Goal: Task Accomplishment & Management: Manage account settings

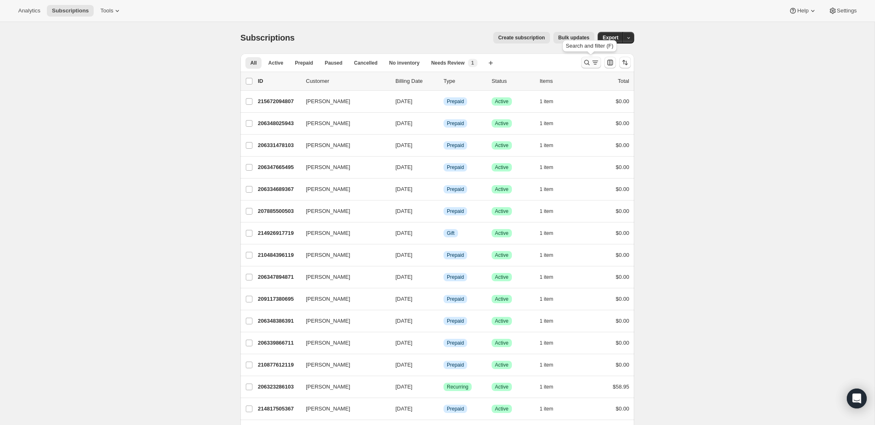
click at [595, 60] on icon "Search and filter results" at bounding box center [595, 62] width 8 height 8
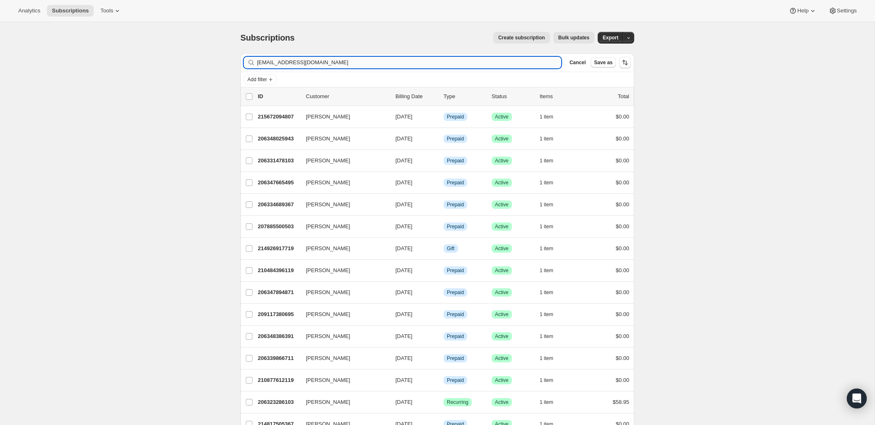
type input "massageblissokemos@gmail.com"
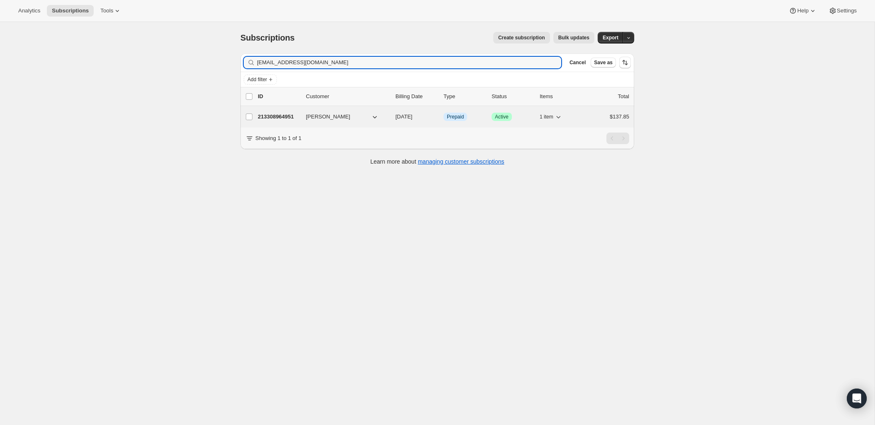
click at [288, 115] on p "213308964951" at bounding box center [278, 117] width 41 height 8
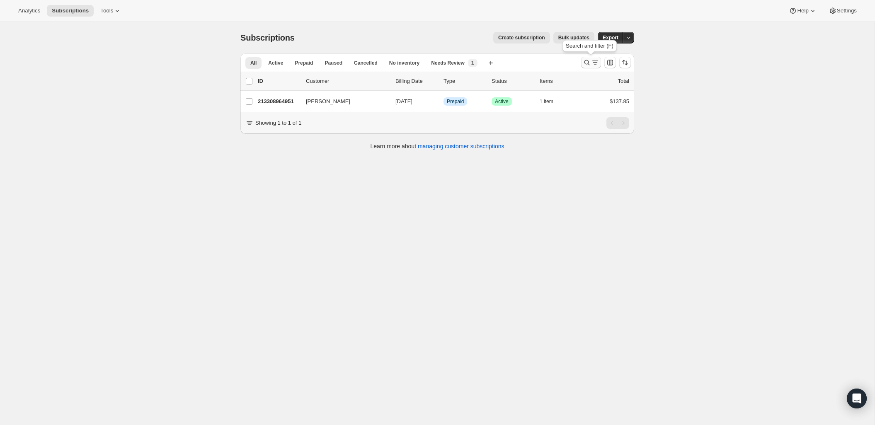
click at [585, 63] on icon "Search and filter results" at bounding box center [587, 62] width 8 height 8
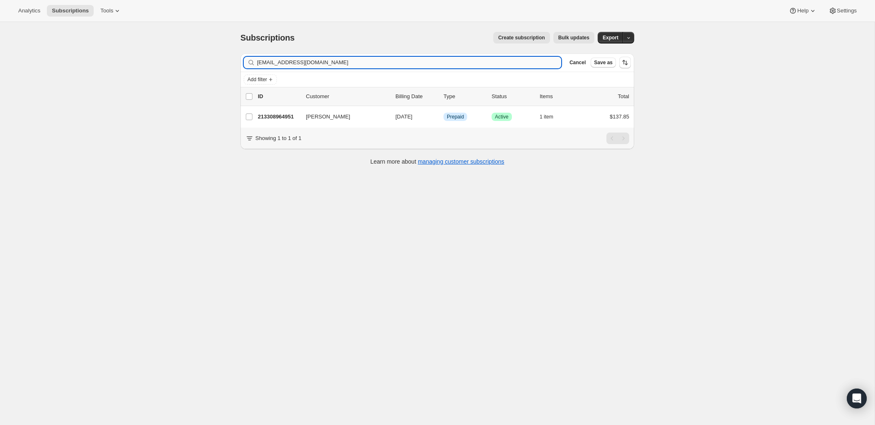
click at [378, 63] on input "massageblissokemos@gmail.com" at bounding box center [409, 63] width 304 height 12
click at [377, 63] on input "massageblissokemos@gmail.com" at bounding box center [409, 63] width 304 height 12
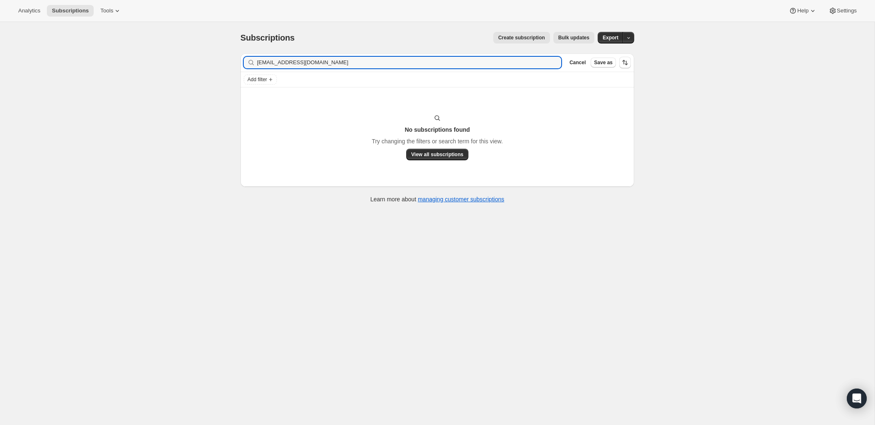
type input "ksmith3122@gmail.com"
click at [553, 63] on icon "button" at bounding box center [552, 62] width 8 height 8
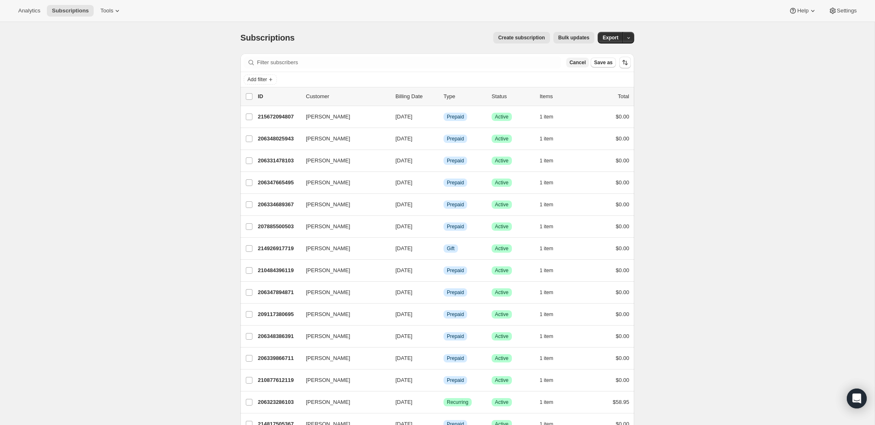
click at [572, 62] on span "Cancel" at bounding box center [578, 62] width 16 height 7
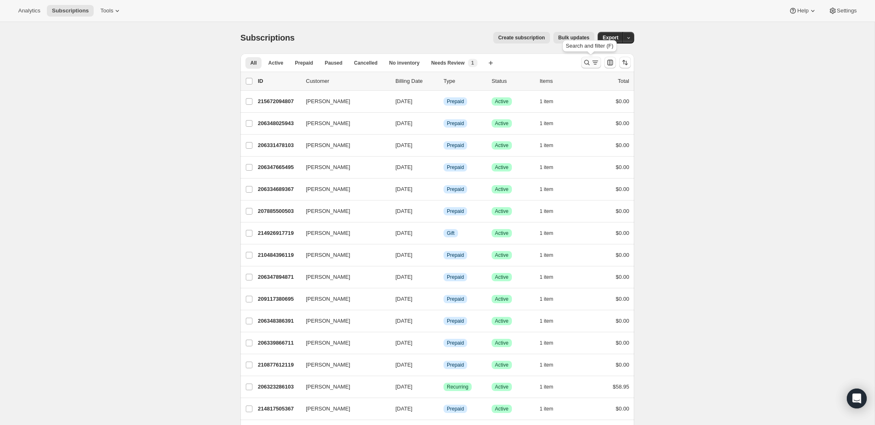
click at [589, 62] on icon "Search and filter results" at bounding box center [587, 62] width 8 height 8
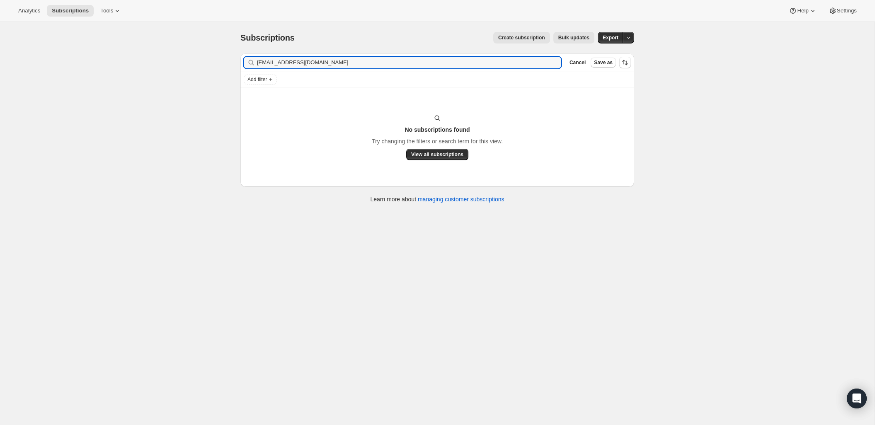
type input "ksmith3122@gmail.com"
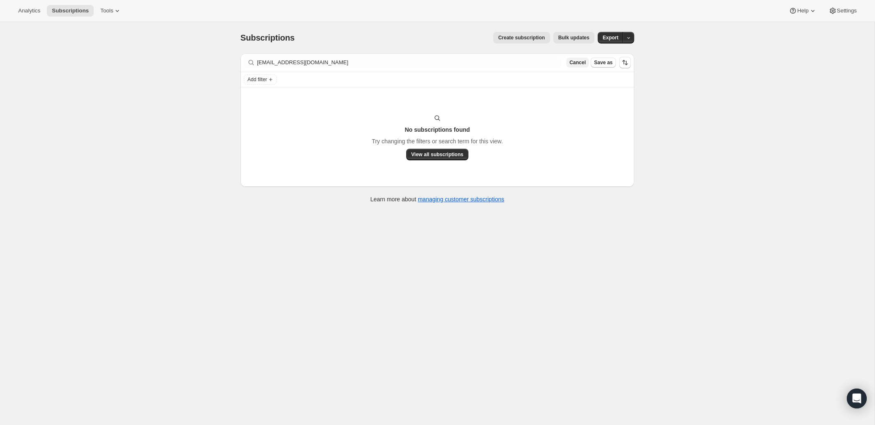
click at [575, 61] on span "Cancel" at bounding box center [578, 62] width 16 height 7
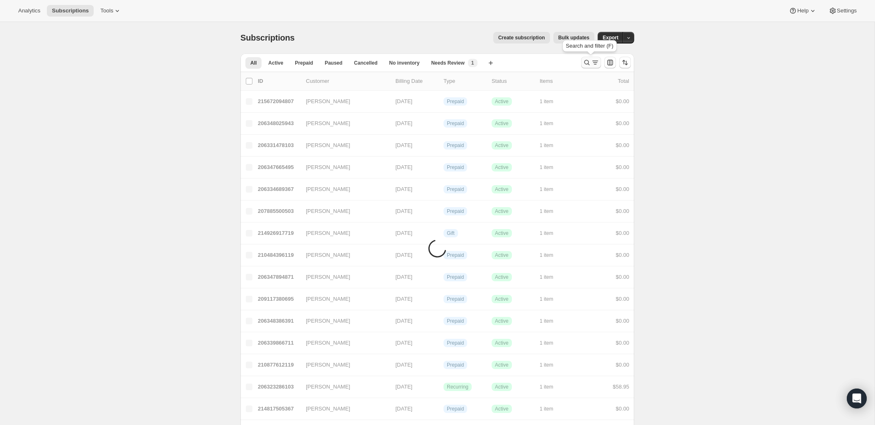
click at [588, 66] on icon "Search and filter results" at bounding box center [587, 62] width 8 height 8
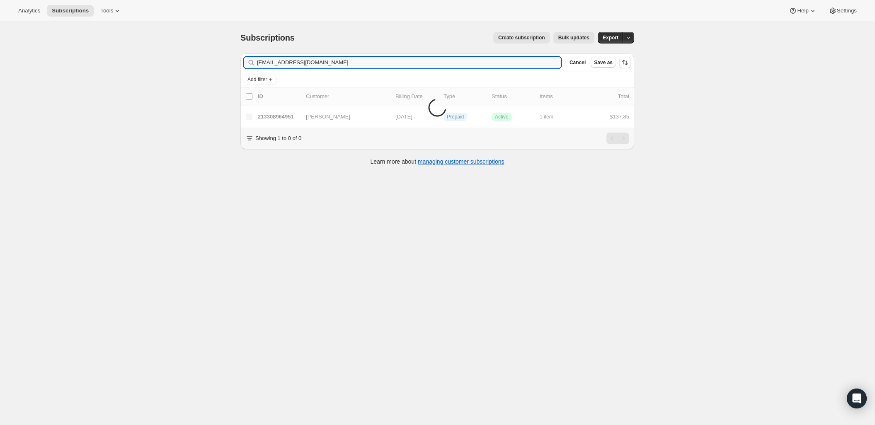
type input "massageblissokemos@gmail.com"
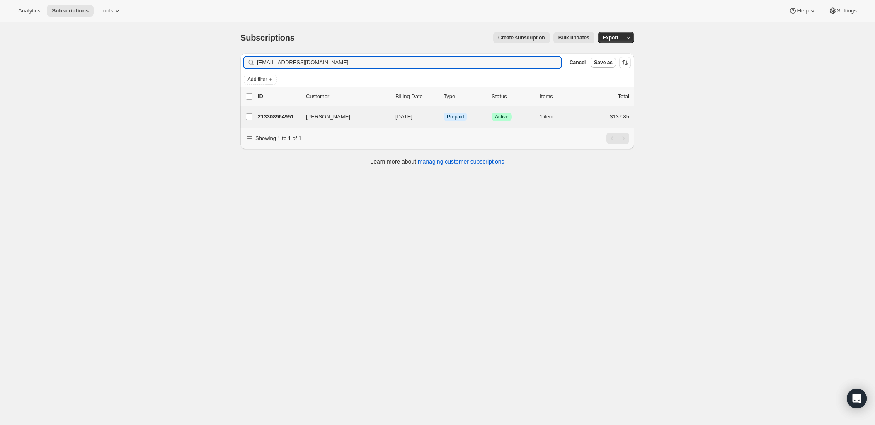
click at [278, 124] on div "Karen Smith 213308964951 Karen Smith 10/26/2025 Info Prepaid Success Active 1 i…" at bounding box center [437, 117] width 394 height 22
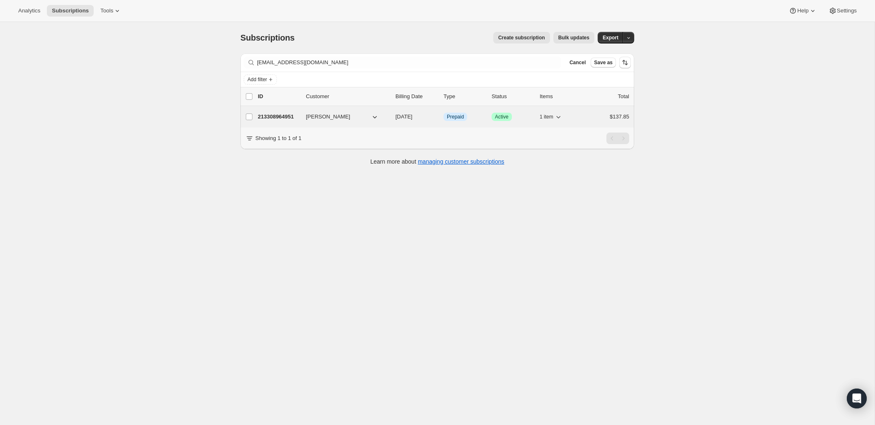
click at [288, 117] on p "213308964951" at bounding box center [278, 117] width 41 height 8
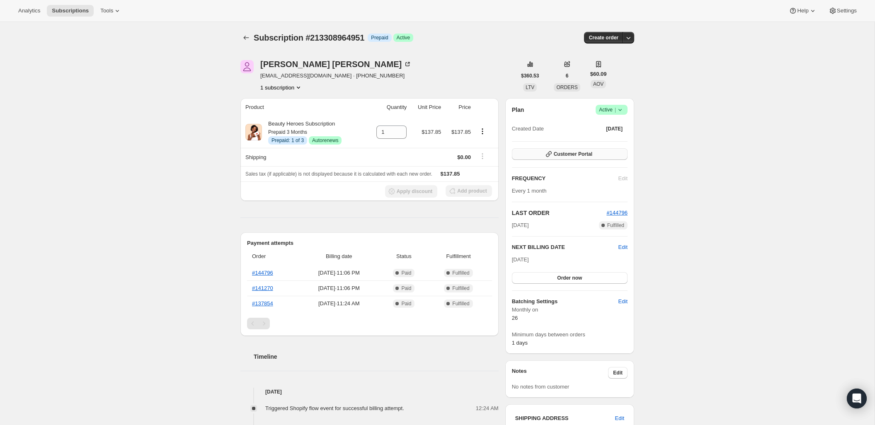
click at [591, 155] on span "Customer Portal" at bounding box center [573, 154] width 39 height 7
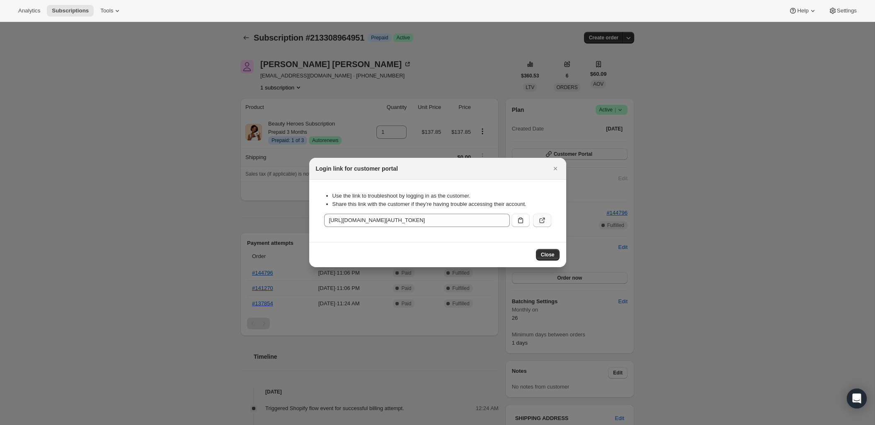
click at [543, 220] on icon ":r14k:" at bounding box center [542, 219] width 3 height 3
click at [555, 173] on button "Close" at bounding box center [556, 169] width 12 height 12
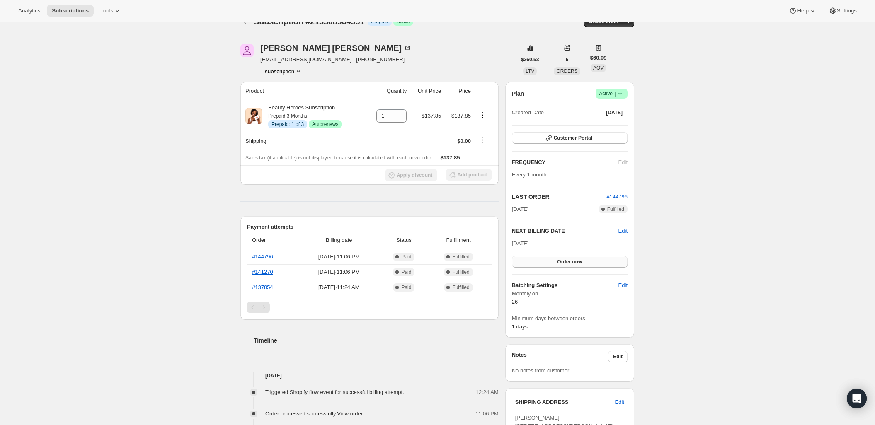
scroll to position [19, 0]
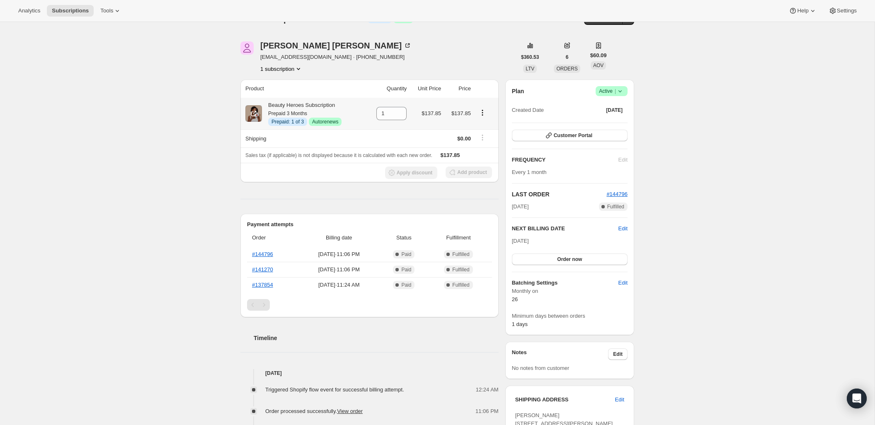
click at [481, 112] on icon "Product actions" at bounding box center [482, 113] width 8 height 8
click at [481, 128] on span "Disable Autorenew" at bounding box center [481, 129] width 45 height 6
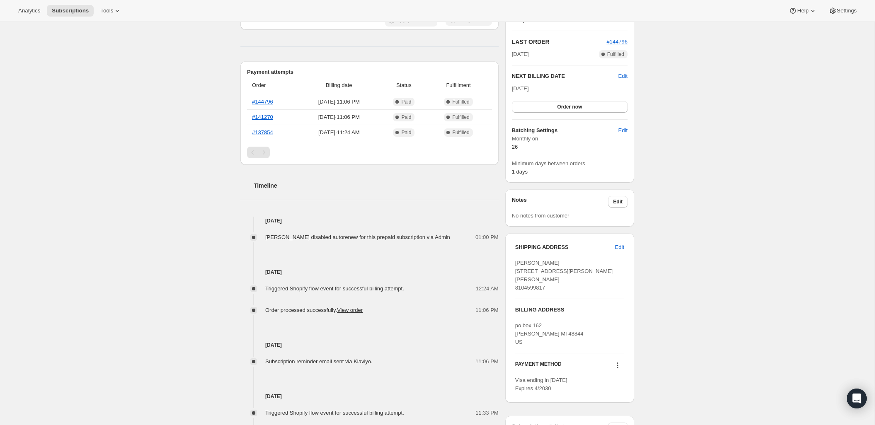
scroll to position [210, 0]
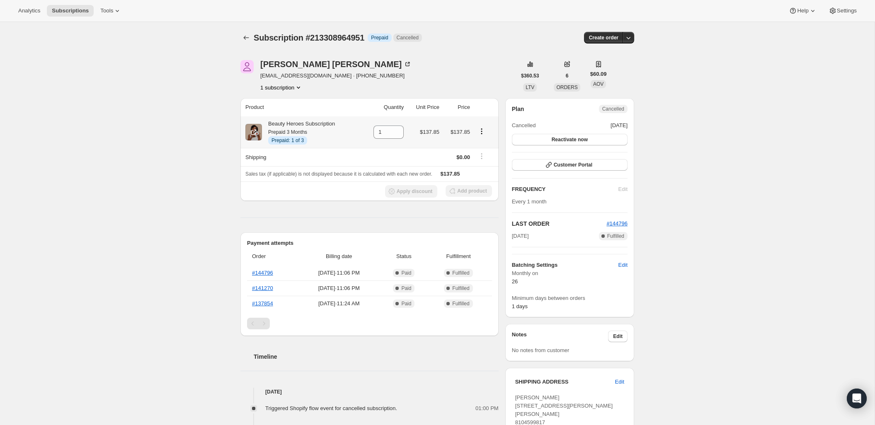
click at [483, 130] on icon "Product actions" at bounding box center [482, 131] width 8 height 8
click at [469, 79] on div "[PERSON_NAME] [EMAIL_ADDRESS][DOMAIN_NAME] · [PHONE_NUMBER] 1 subscription" at bounding box center [378, 76] width 276 height 32
